Goal: Task Accomplishment & Management: Manage account settings

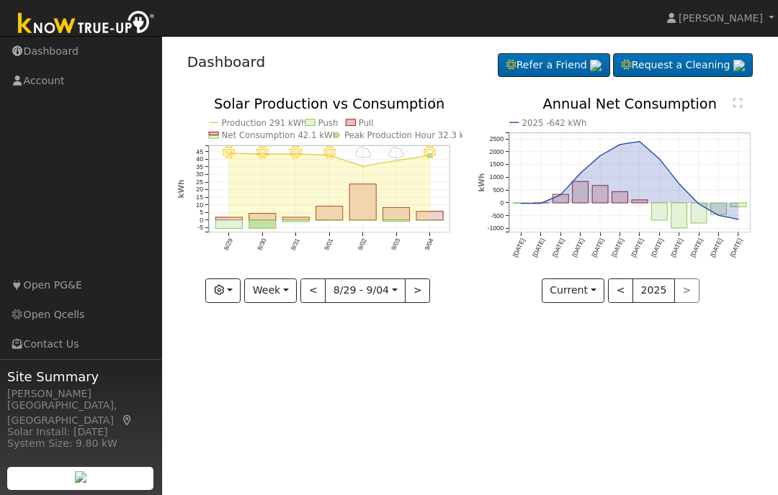
click at [770, 17] on link "[PERSON_NAME]" at bounding box center [720, 18] width 115 height 36
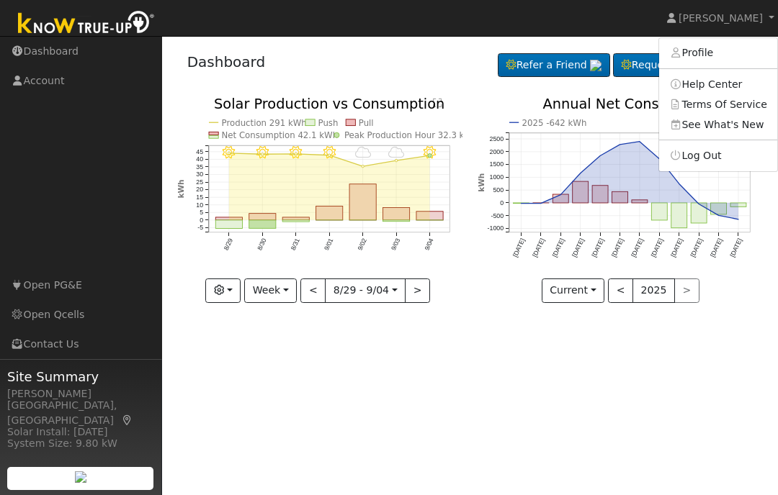
click at [703, 53] on link "Profile" at bounding box center [718, 53] width 118 height 20
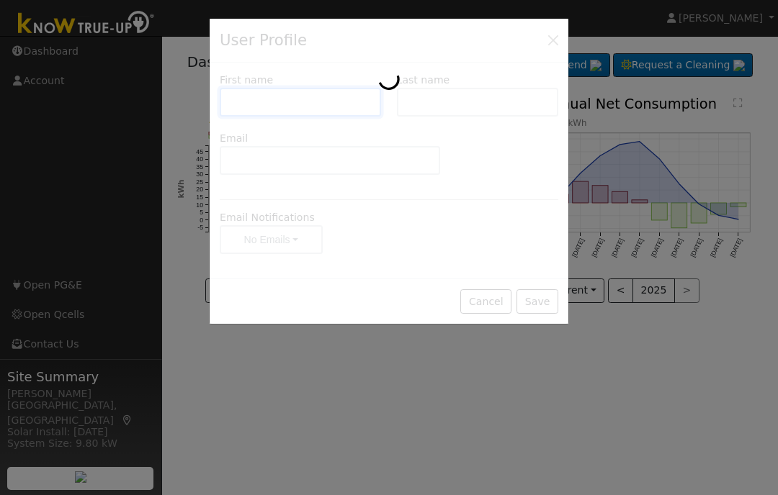
type input "[PERSON_NAME]"
type input "[EMAIL_ADDRESS][DOMAIN_NAME]"
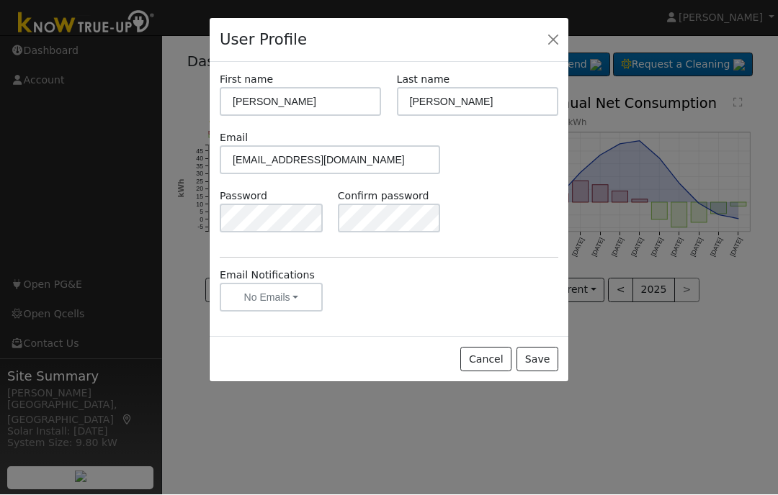
click at [300, 302] on button "No Emails" at bounding box center [271, 298] width 103 height 29
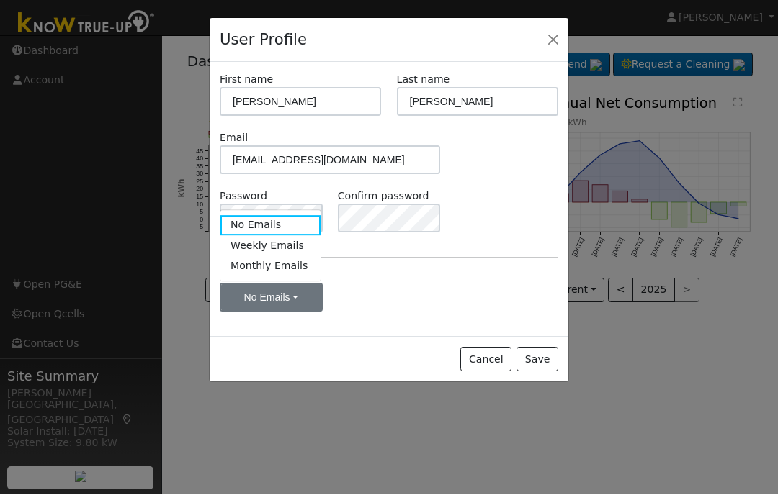
click at [298, 300] on button "No Emails" at bounding box center [271, 298] width 103 height 29
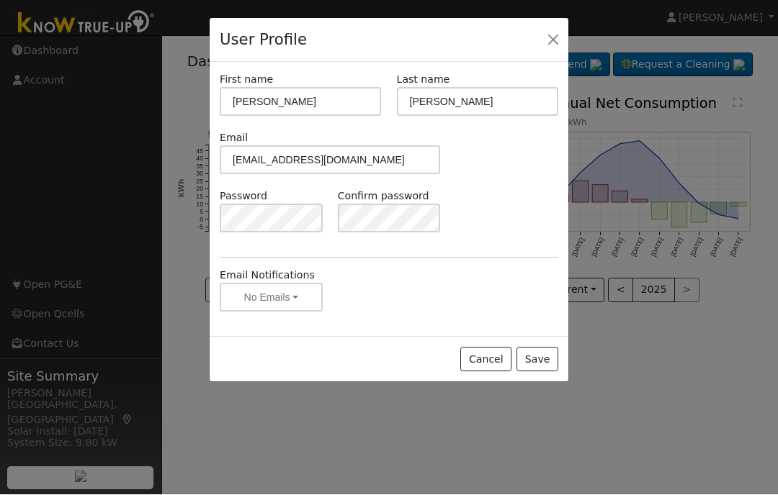
click at [552, 40] on button "Close" at bounding box center [553, 40] width 20 height 20
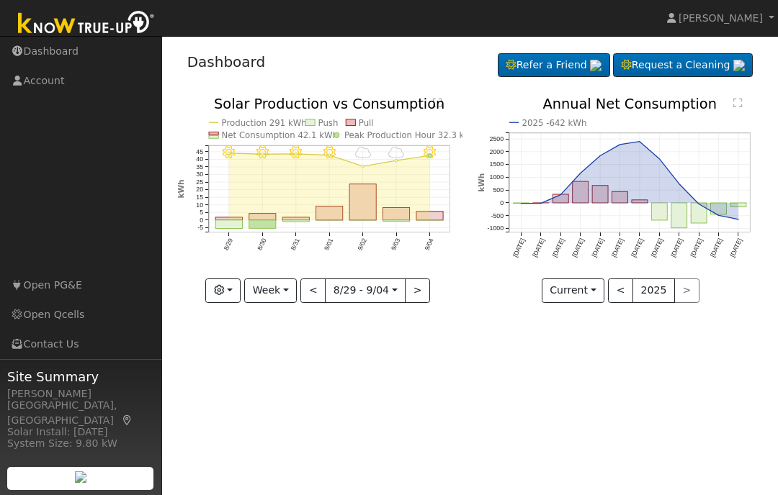
click at [629, 297] on button "<" at bounding box center [620, 291] width 25 height 24
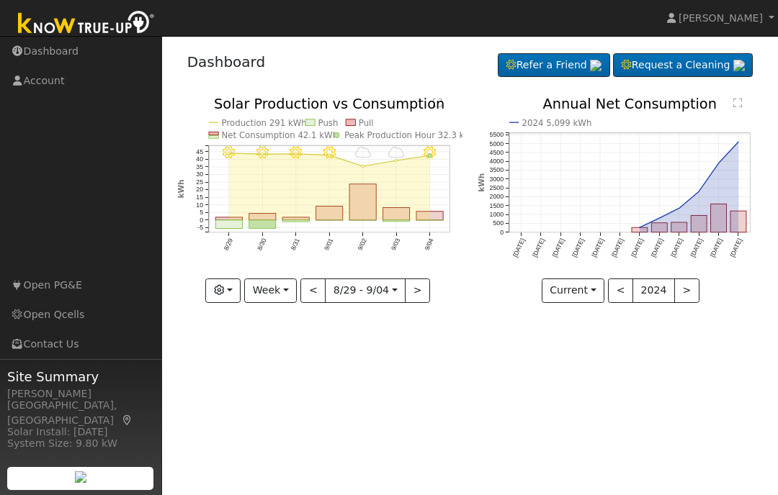
click at [683, 300] on button ">" at bounding box center [686, 291] width 25 height 24
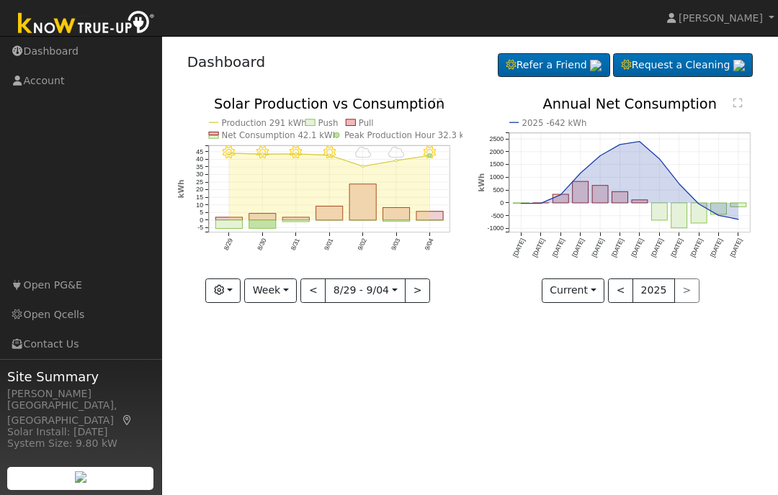
click at [586, 292] on button "Current" at bounding box center [573, 291] width 63 height 24
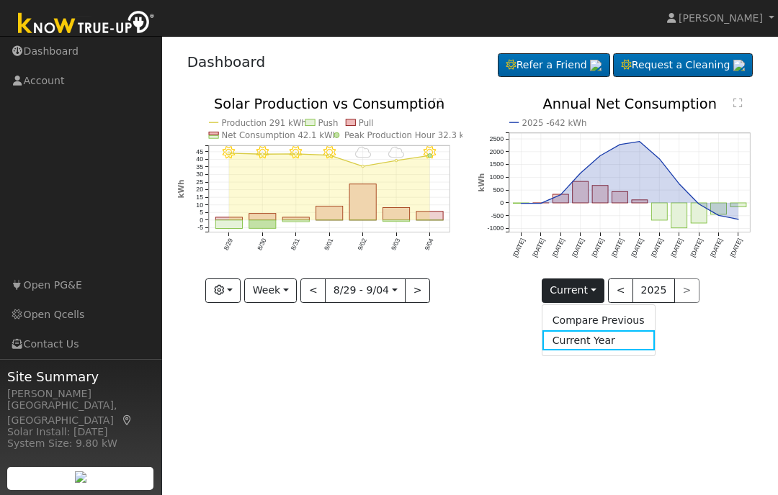
click at [608, 326] on link "Compare Previous" at bounding box center [598, 320] width 112 height 20
